Goal: Task Accomplishment & Management: Manage account settings

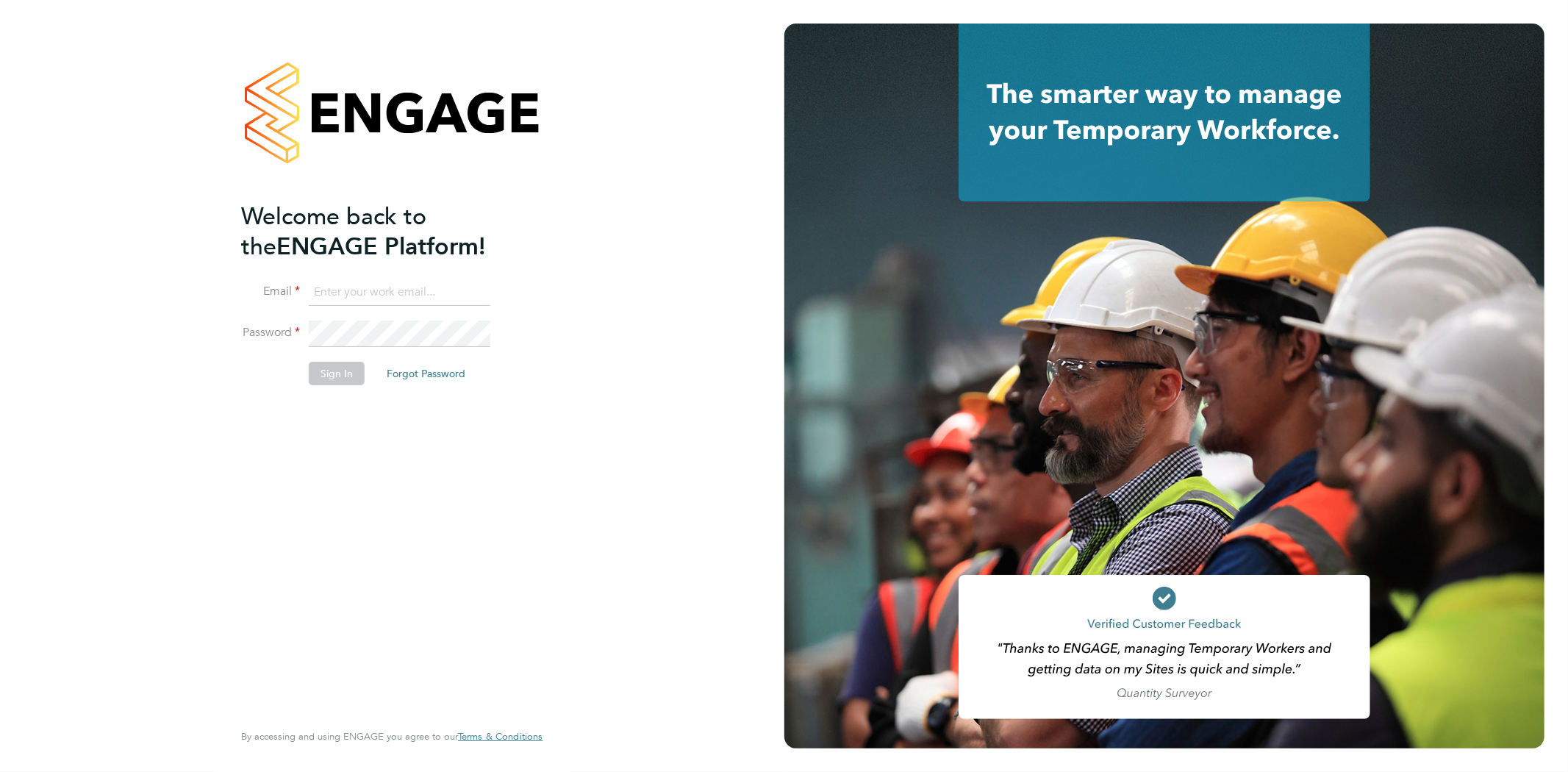
type input "[EMAIL_ADDRESS][DOMAIN_NAME]"
click at [336, 373] on button "Sign In" at bounding box center [336, 373] width 56 height 23
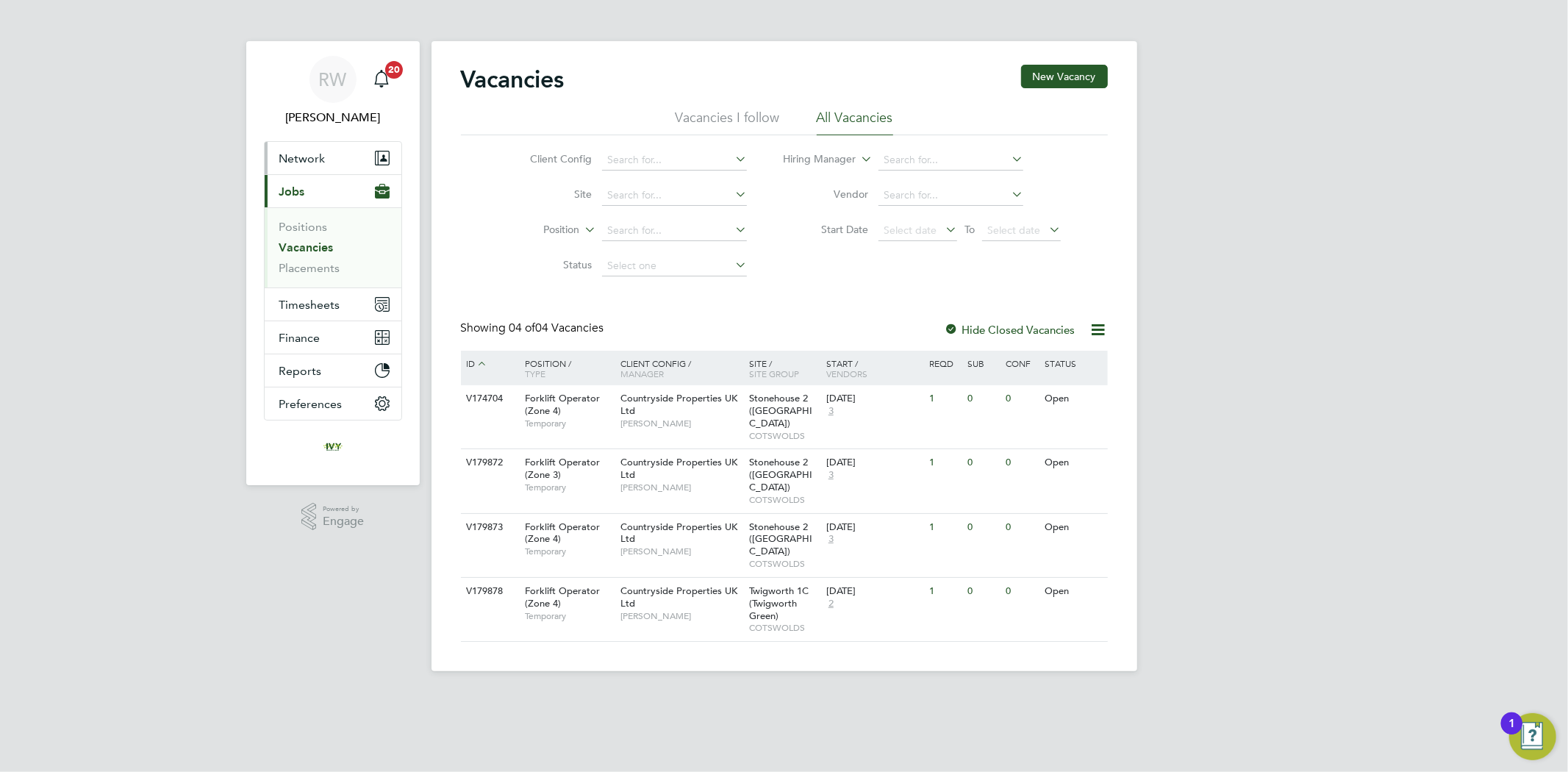
click at [329, 153] on button "Network" at bounding box center [333, 157] width 136 height 32
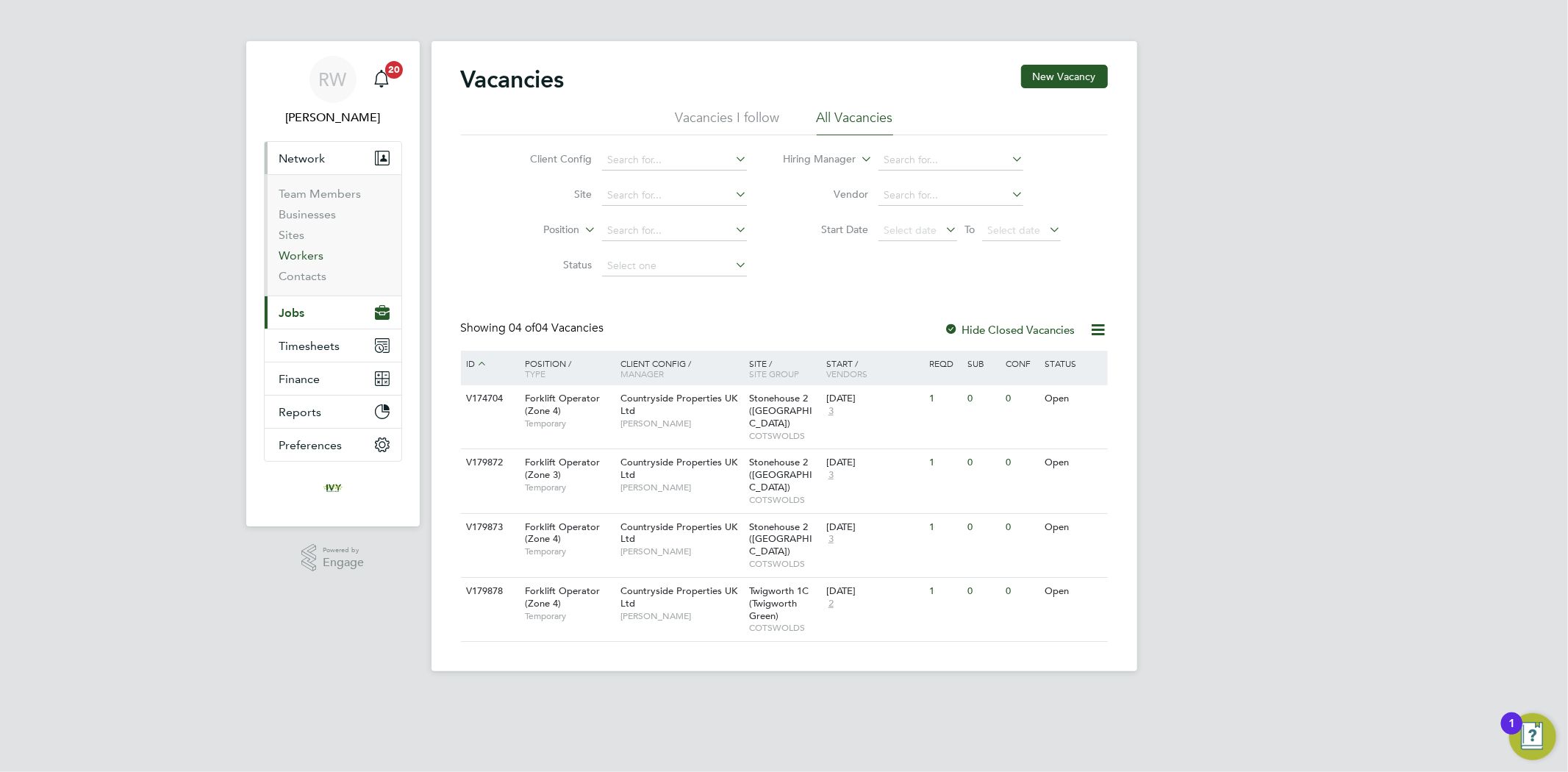
click at [309, 255] on link "Workers" at bounding box center [302, 256] width 45 height 14
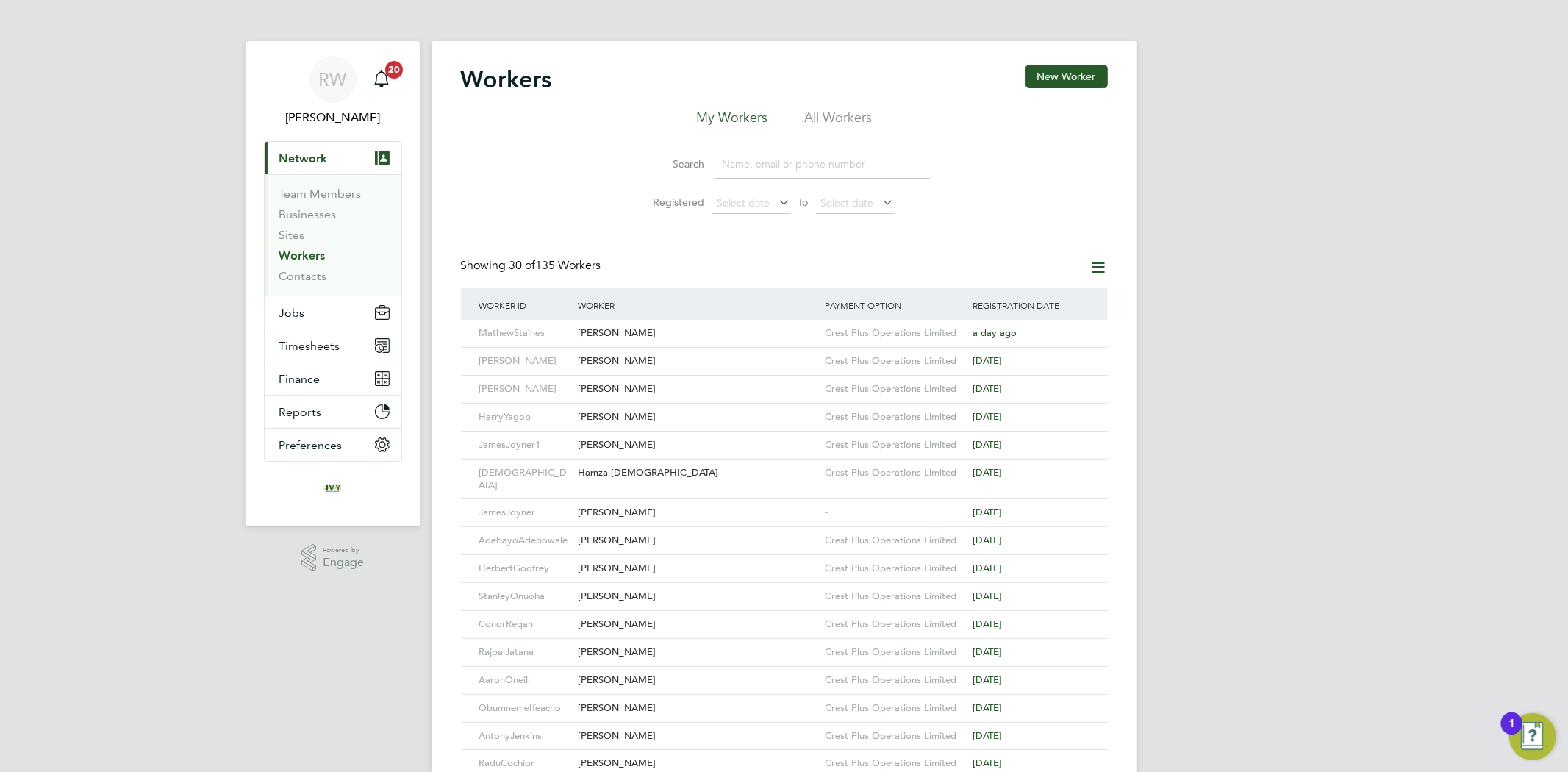
click at [755, 175] on input at bounding box center [823, 164] width 214 height 28
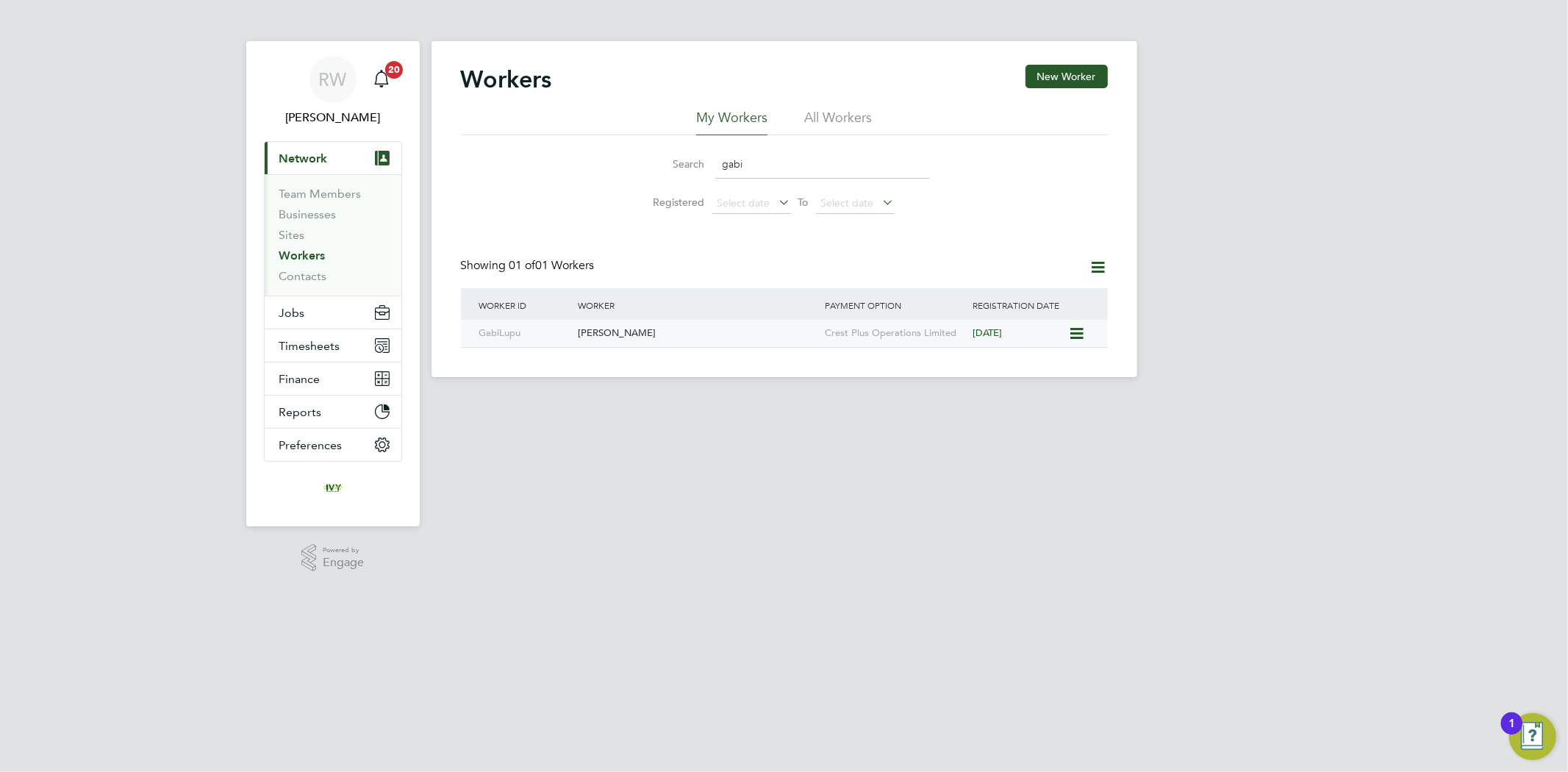
click at [692, 336] on div "Gabi Lupu" at bounding box center [697, 334] width 247 height 27
drag, startPoint x: 773, startPoint y: 158, endPoint x: 653, endPoint y: 166, distance: 120.3
click at [656, 163] on div "Search gabi" at bounding box center [784, 164] width 291 height 28
type input "cool"
click at [636, 336] on div "Mark Cooling" at bounding box center [697, 334] width 247 height 27
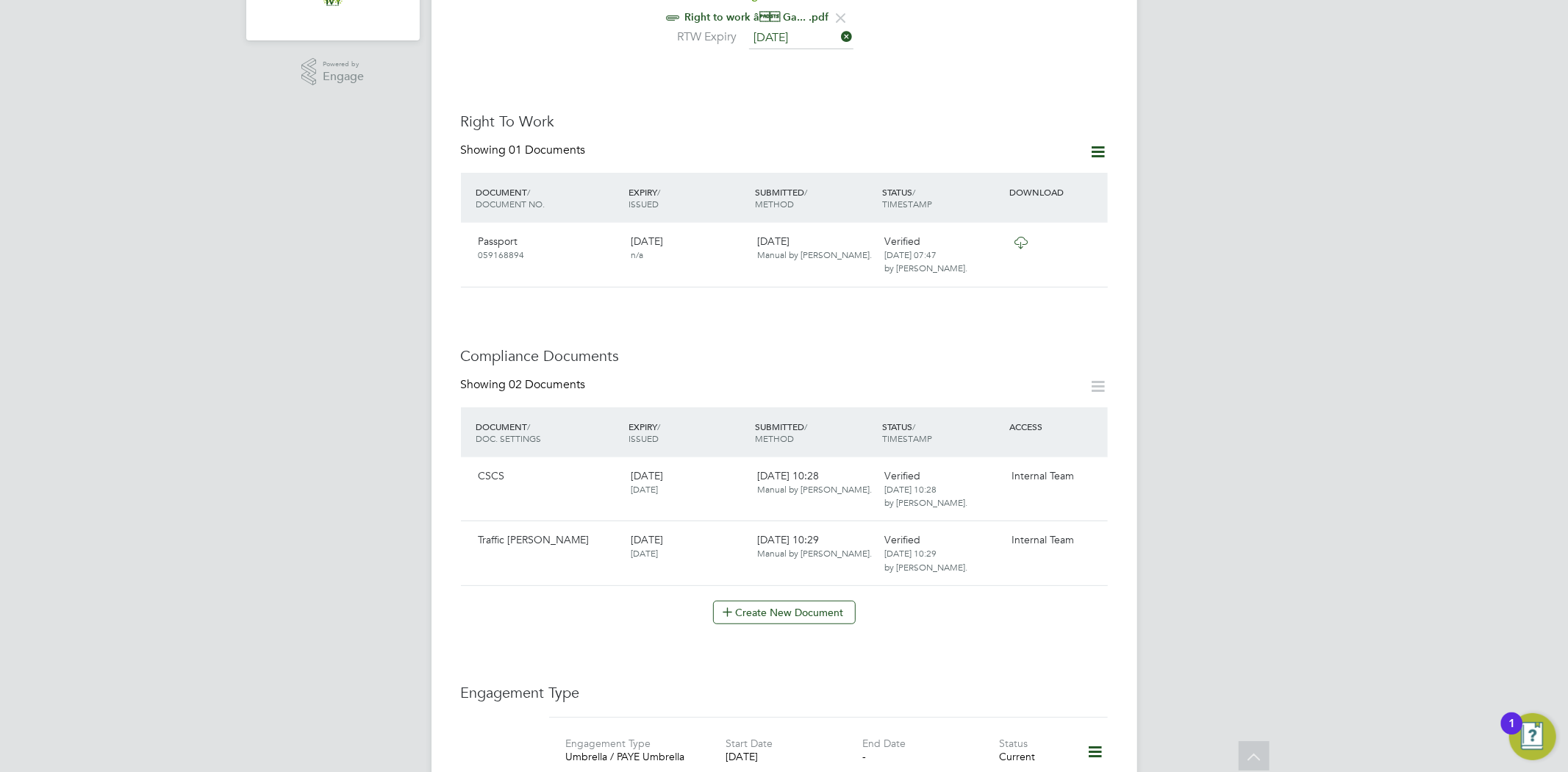
scroll to position [327, 0]
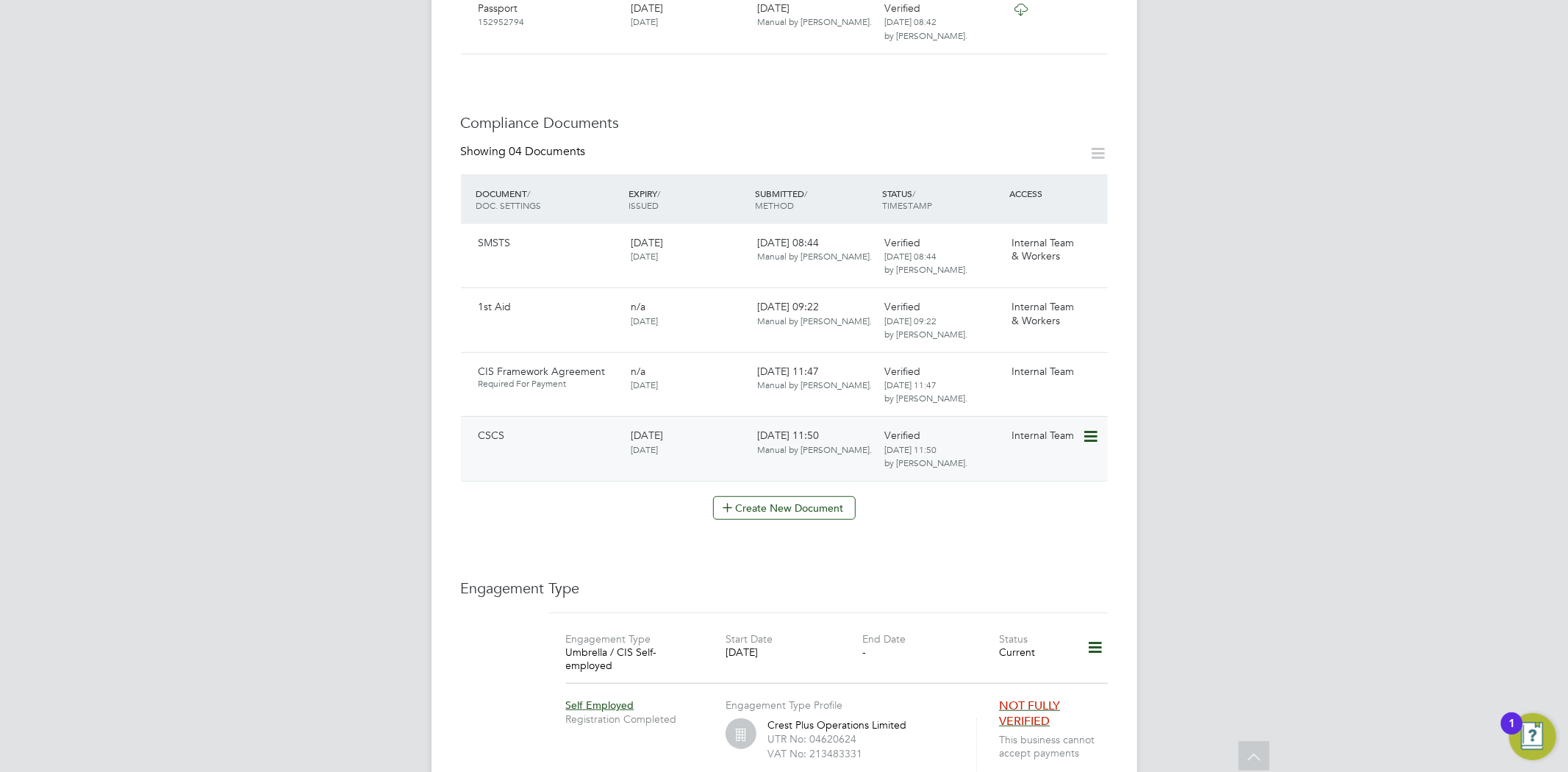
scroll to position [817, 0]
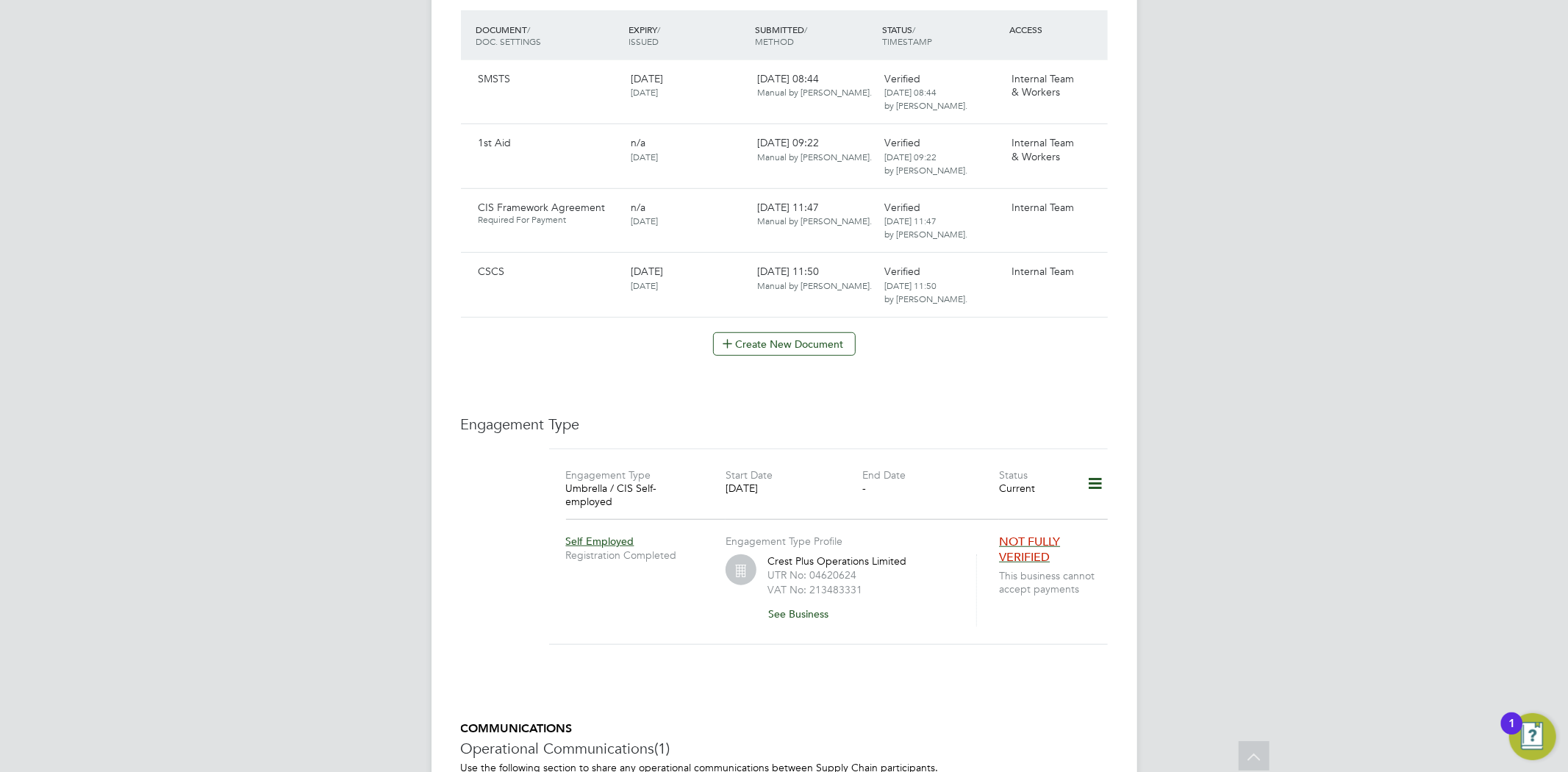
click at [1096, 471] on icon at bounding box center [1095, 483] width 25 height 34
click at [1002, 509] on li "Edit Engagement Type" at bounding box center [1017, 511] width 169 height 20
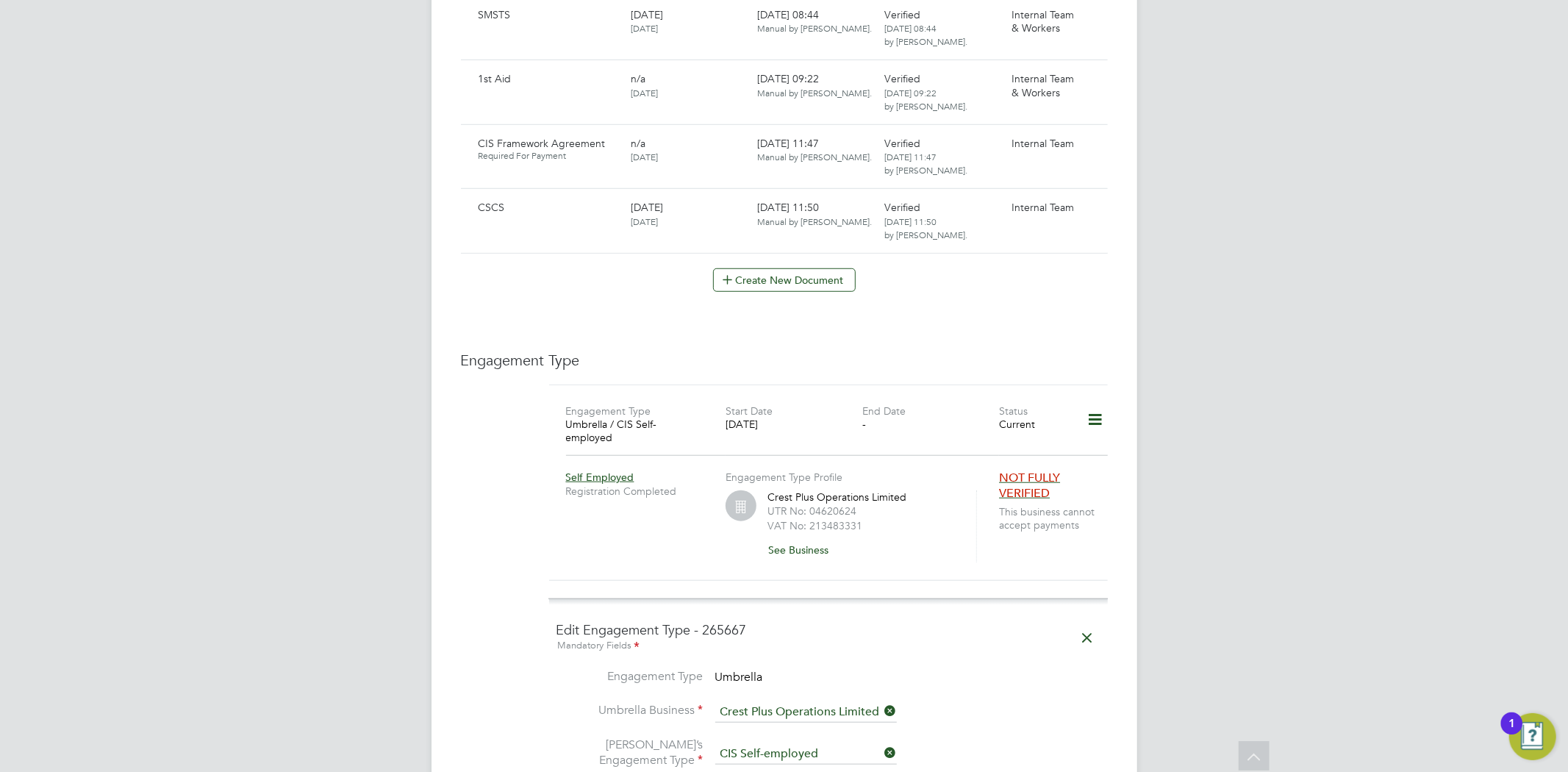
scroll to position [980, 0]
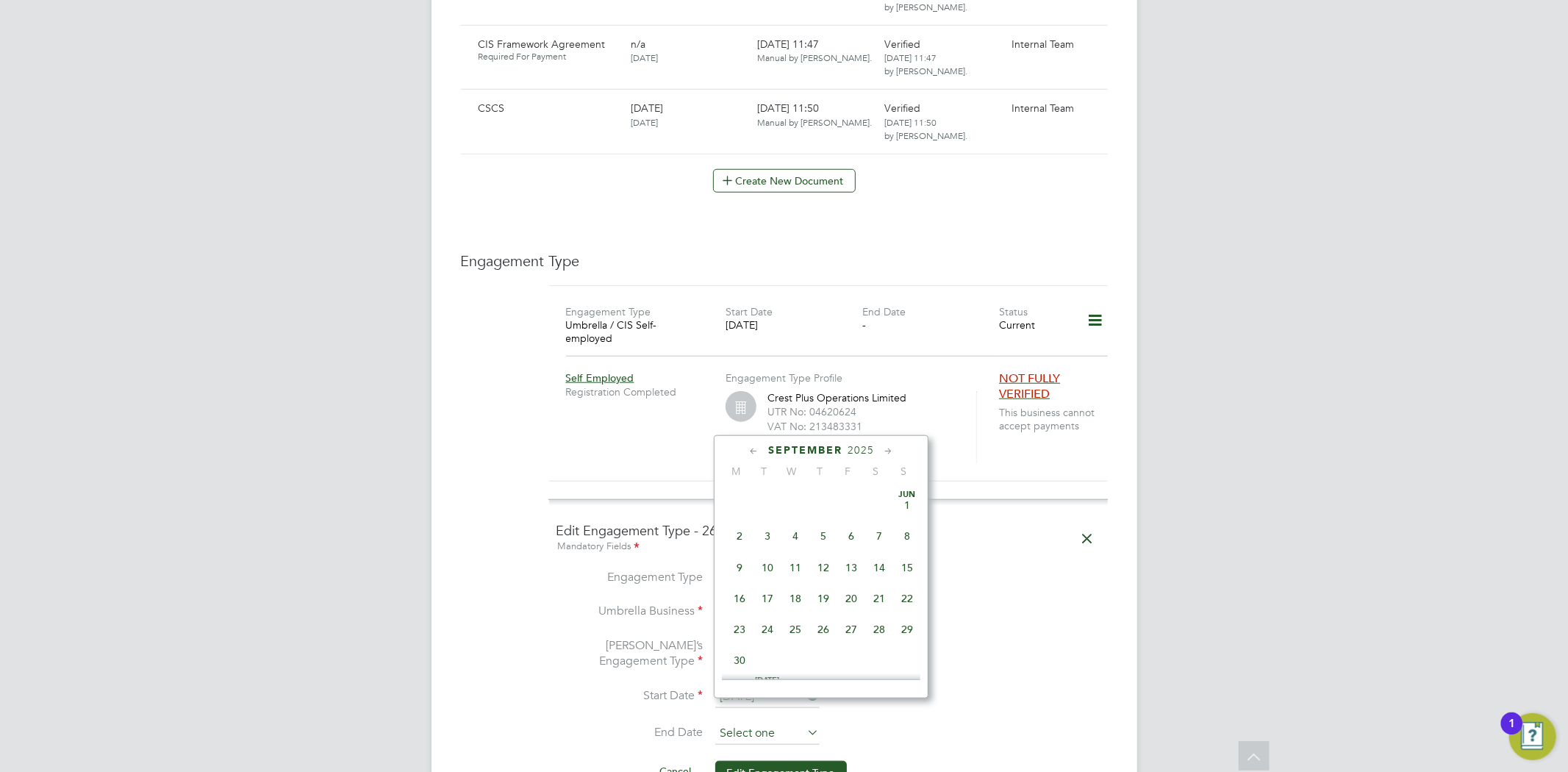
click at [764, 723] on input at bounding box center [767, 733] width 104 height 22
click at [760, 451] on icon at bounding box center [754, 452] width 14 height 16
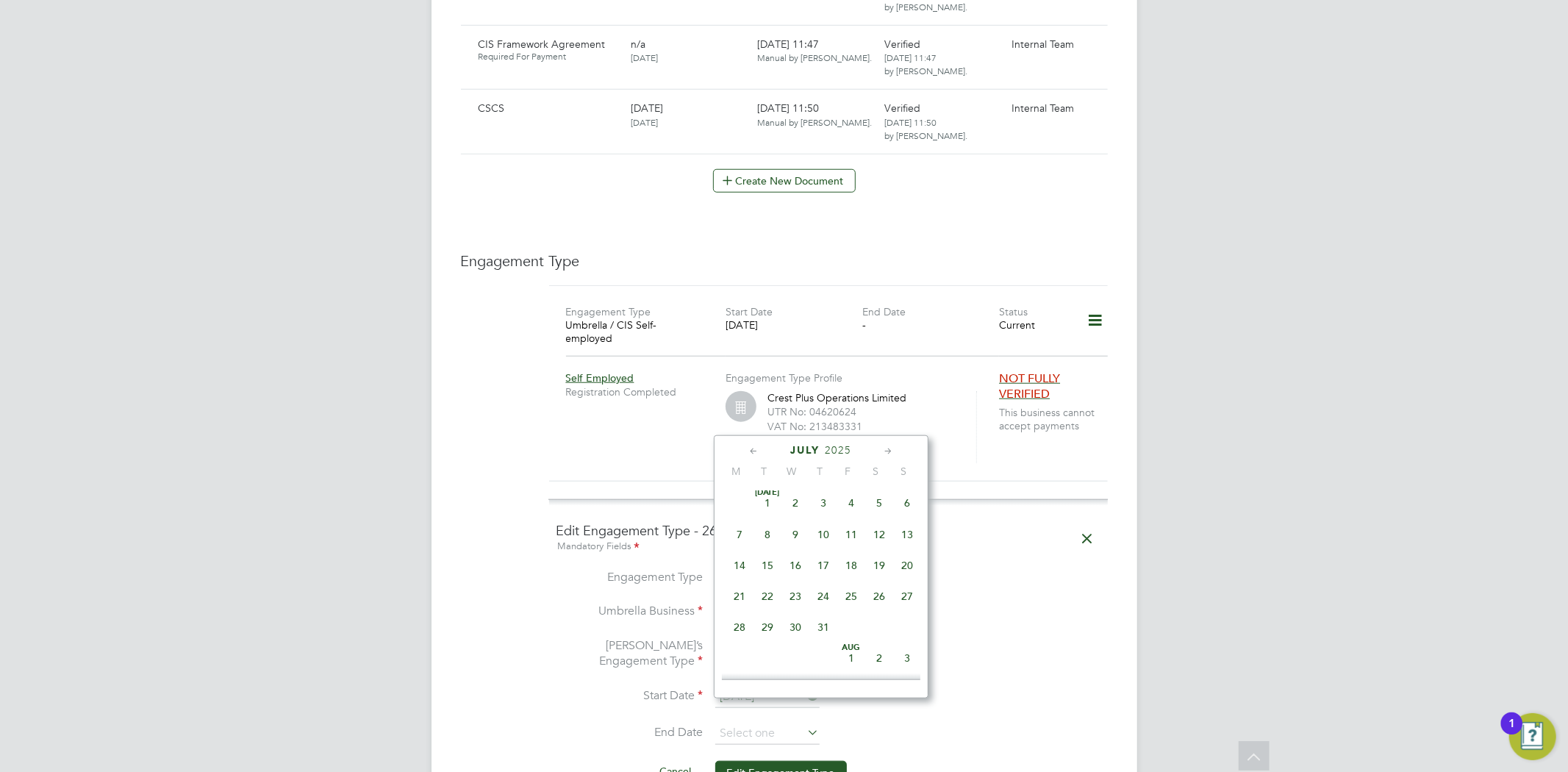
click at [760, 451] on icon at bounding box center [754, 452] width 14 height 16
click at [853, 537] on span "11" at bounding box center [851, 536] width 28 height 28
type input "11 Apr 2025"
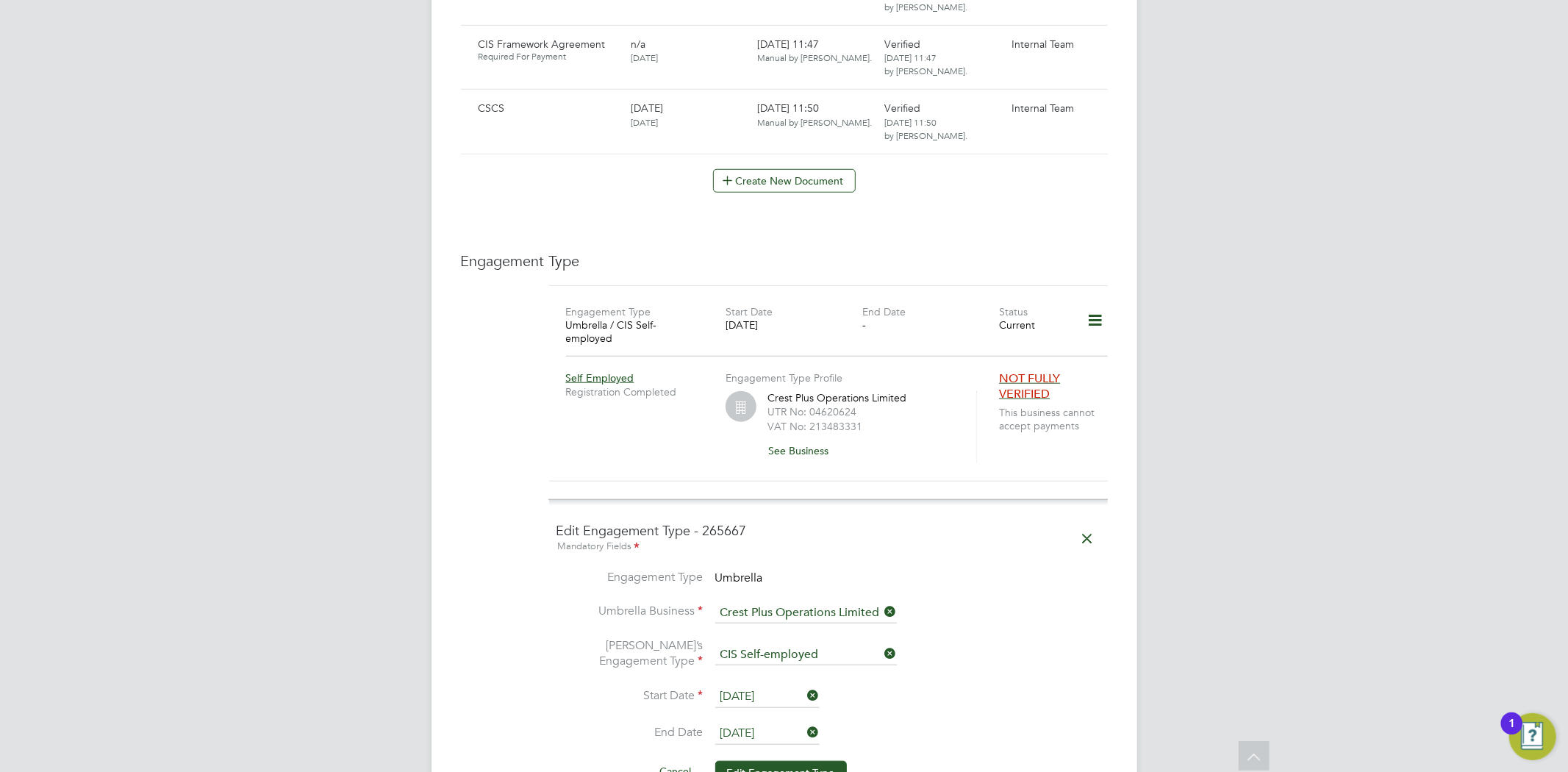
click at [991, 639] on li "Umbrella’s Engagement Type CIS Self-employed" at bounding box center [829, 663] width 544 height 49
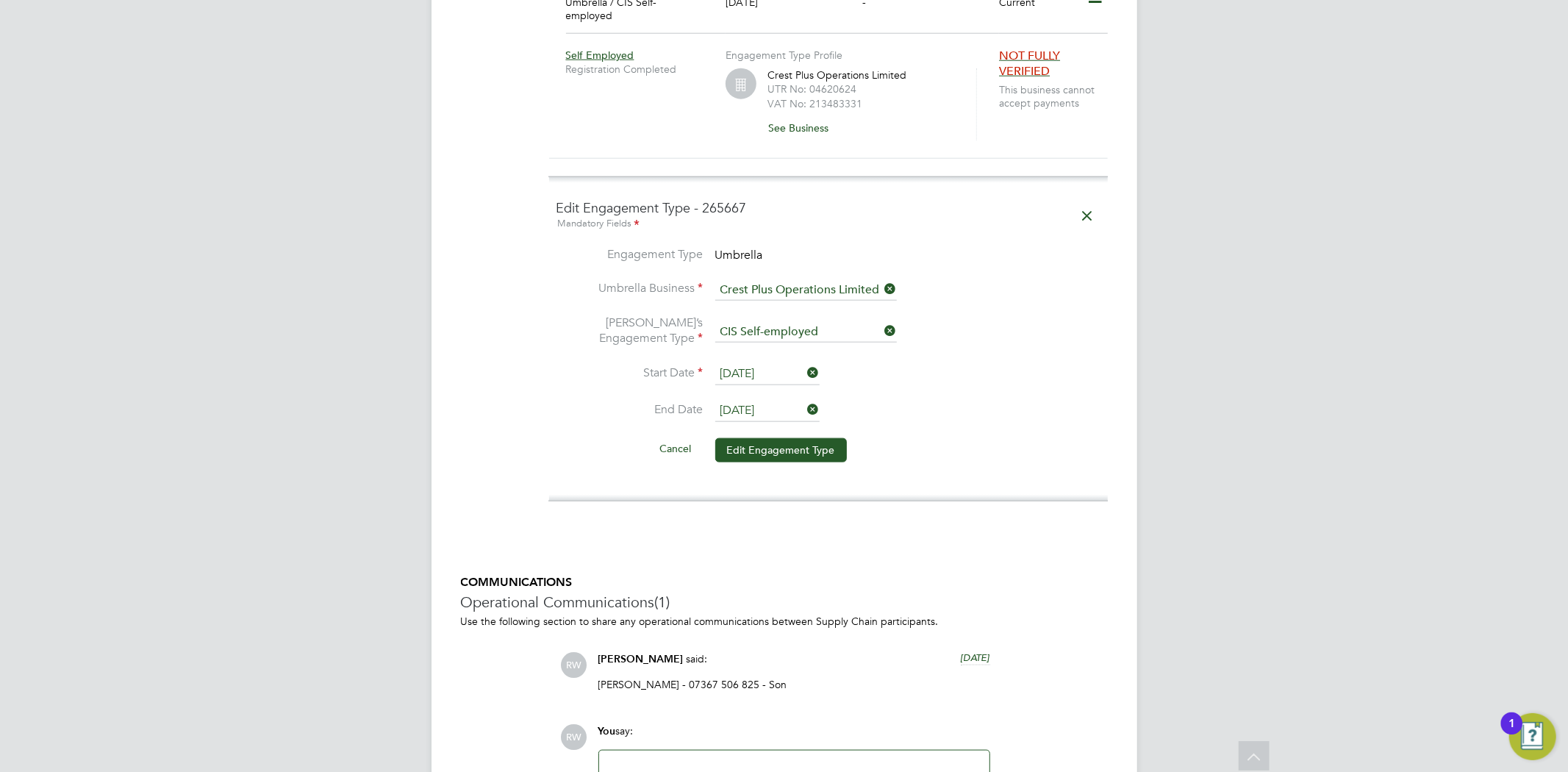
scroll to position [1306, 0]
click at [783, 435] on button "Edit Engagement Type" at bounding box center [781, 446] width 132 height 23
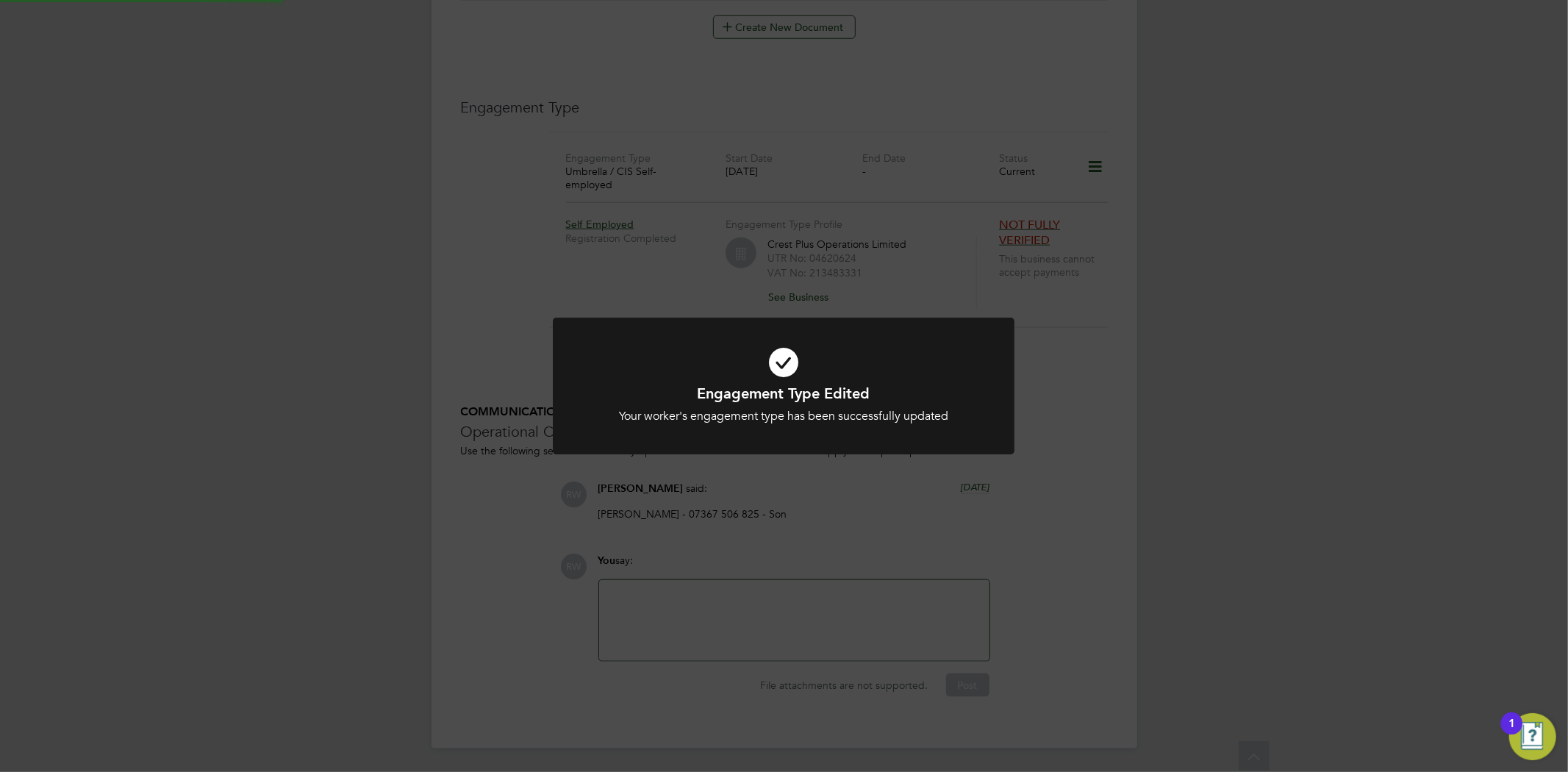
scroll to position [1112, 0]
drag, startPoint x: 1127, startPoint y: 405, endPoint x: 1138, endPoint y: 405, distance: 11.0
click at [1133, 405] on div "Engagement Type Edited Your worker's engagement type has been successfully upda…" at bounding box center [784, 386] width 1568 height 772
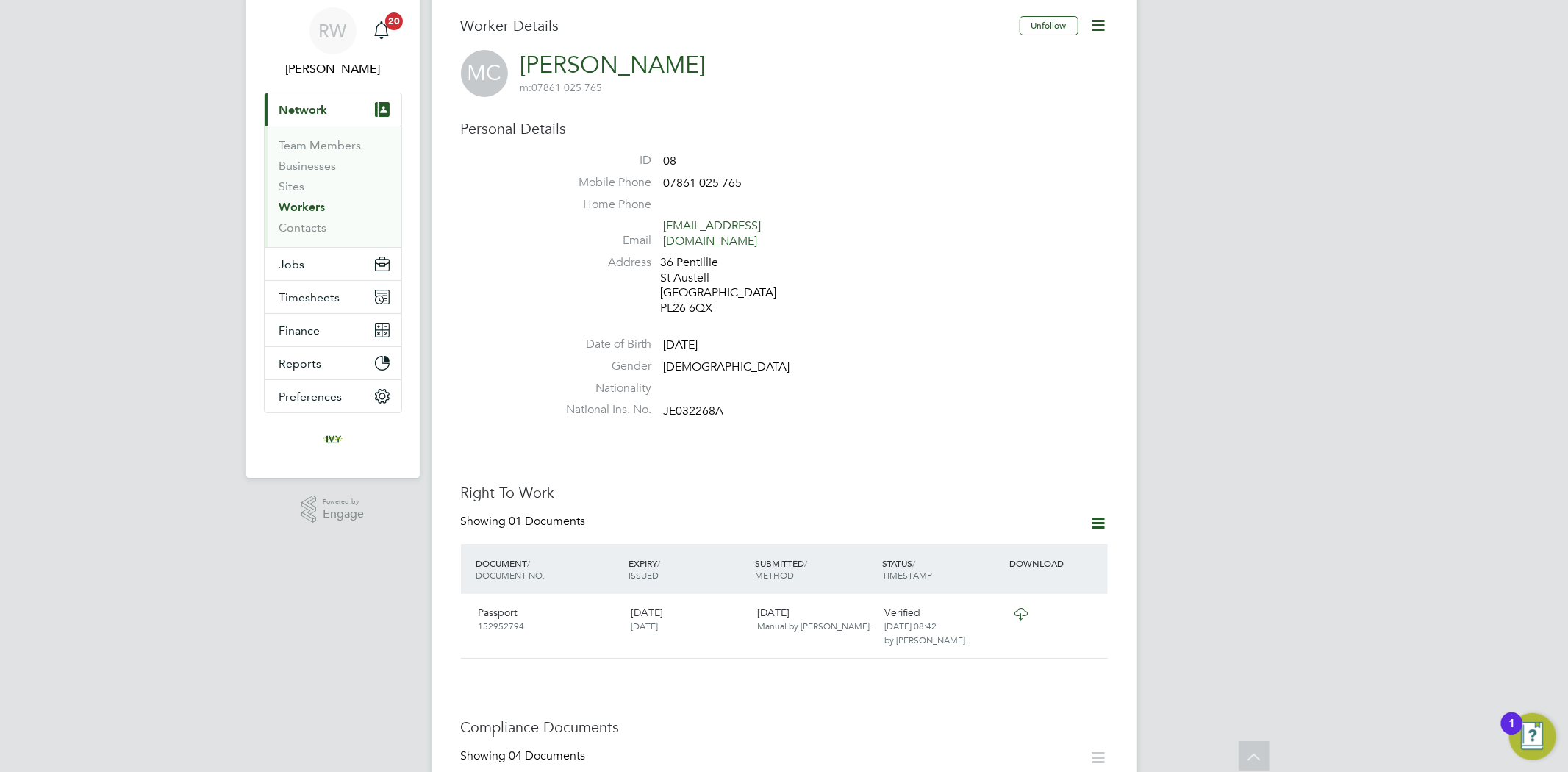
scroll to position [0, 0]
